Goal: Task Accomplishment & Management: Use online tool/utility

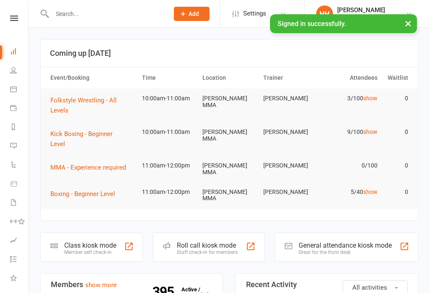
click at [107, 241] on div "Class kiosk mode" at bounding box center [90, 245] width 52 height 8
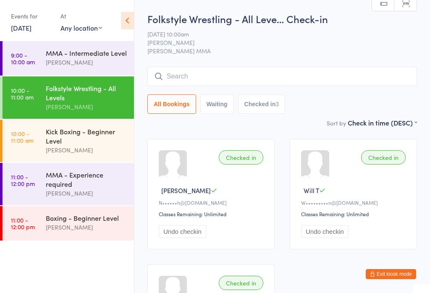
click at [284, 70] on input "search" at bounding box center [281, 76] width 269 height 19
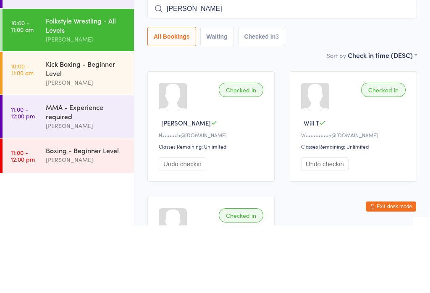
type input "Jeremy brown"
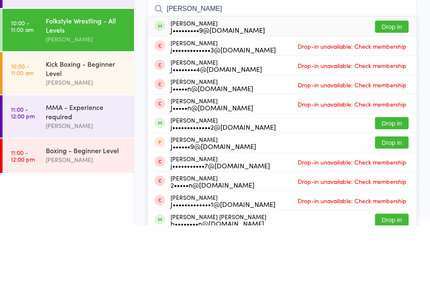
scroll to position [68, 0]
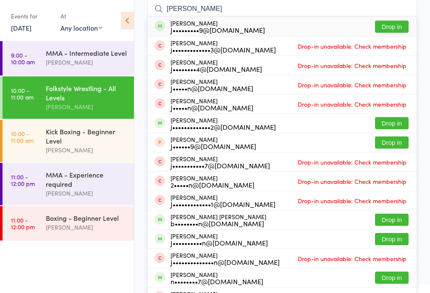
click at [392, 29] on button "Drop in" at bounding box center [392, 27] width 34 height 12
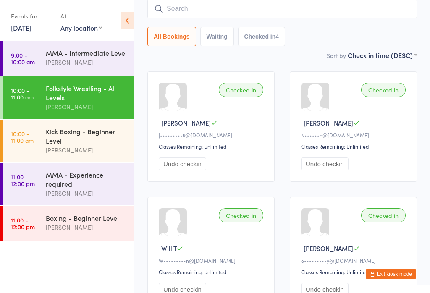
click at [193, 15] on input "search" at bounding box center [281, 8] width 269 height 19
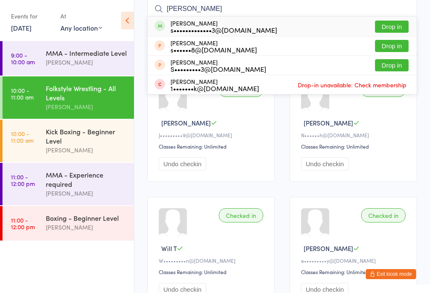
type input "Sahil"
click at [388, 33] on button "Drop in" at bounding box center [392, 27] width 34 height 12
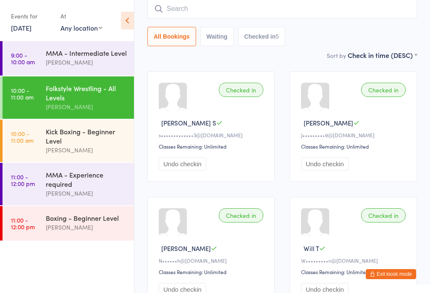
click at [88, 230] on div "[PERSON_NAME]" at bounding box center [86, 227] width 81 height 10
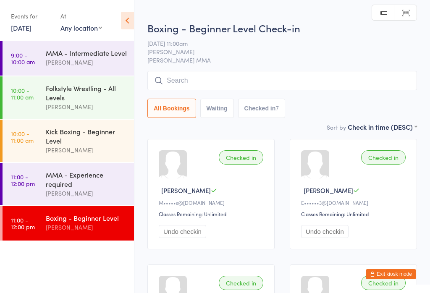
click at [185, 81] on input "search" at bounding box center [281, 80] width 269 height 19
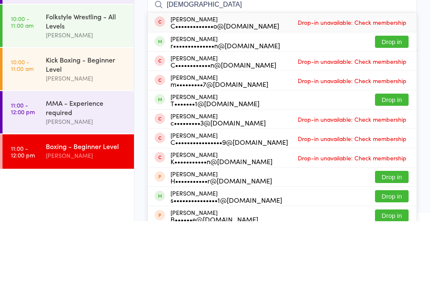
type input "Christian"
click at [375, 107] on button "Drop in" at bounding box center [392, 113] width 34 height 12
